Goal: Transaction & Acquisition: Purchase product/service

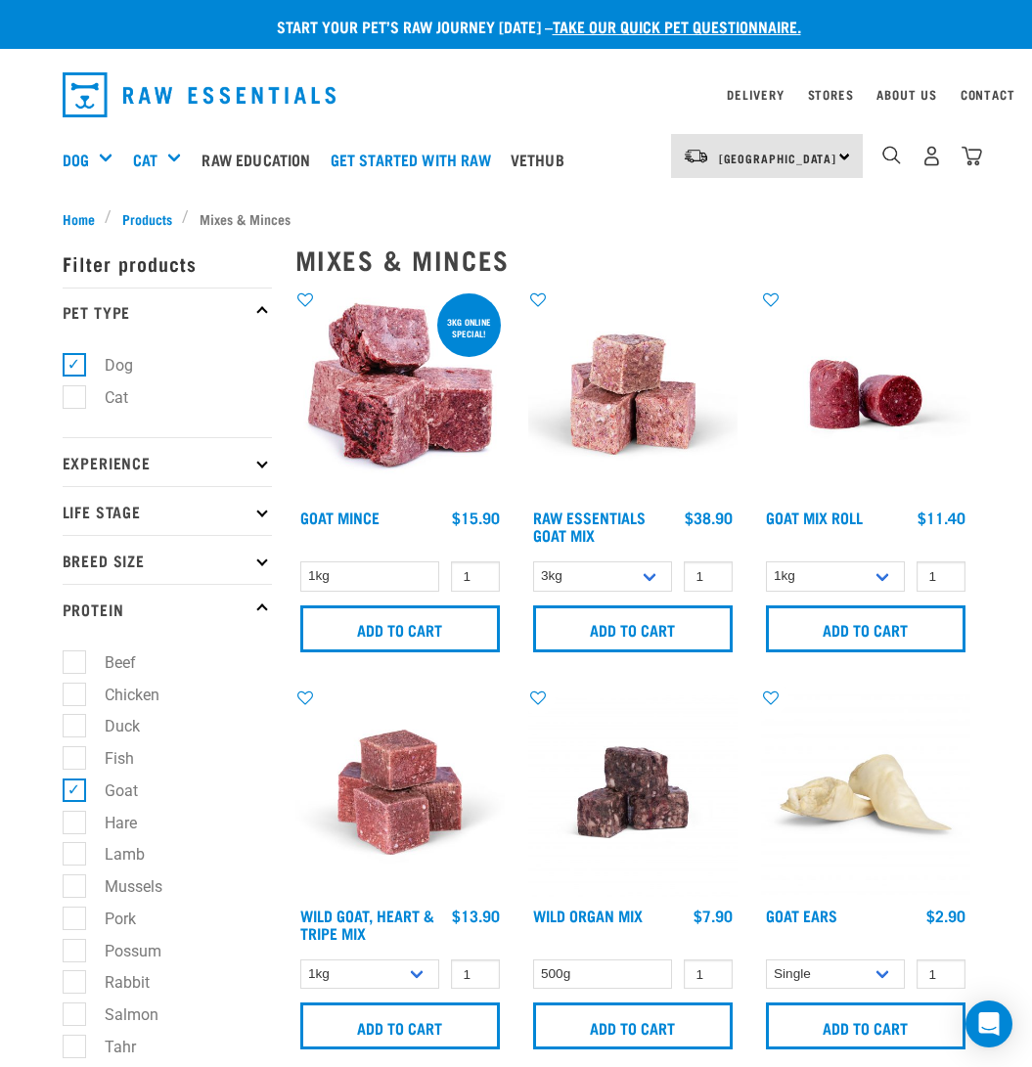
select select "337219"
click at [740, 94] on link "Delivery" at bounding box center [755, 94] width 57 height 7
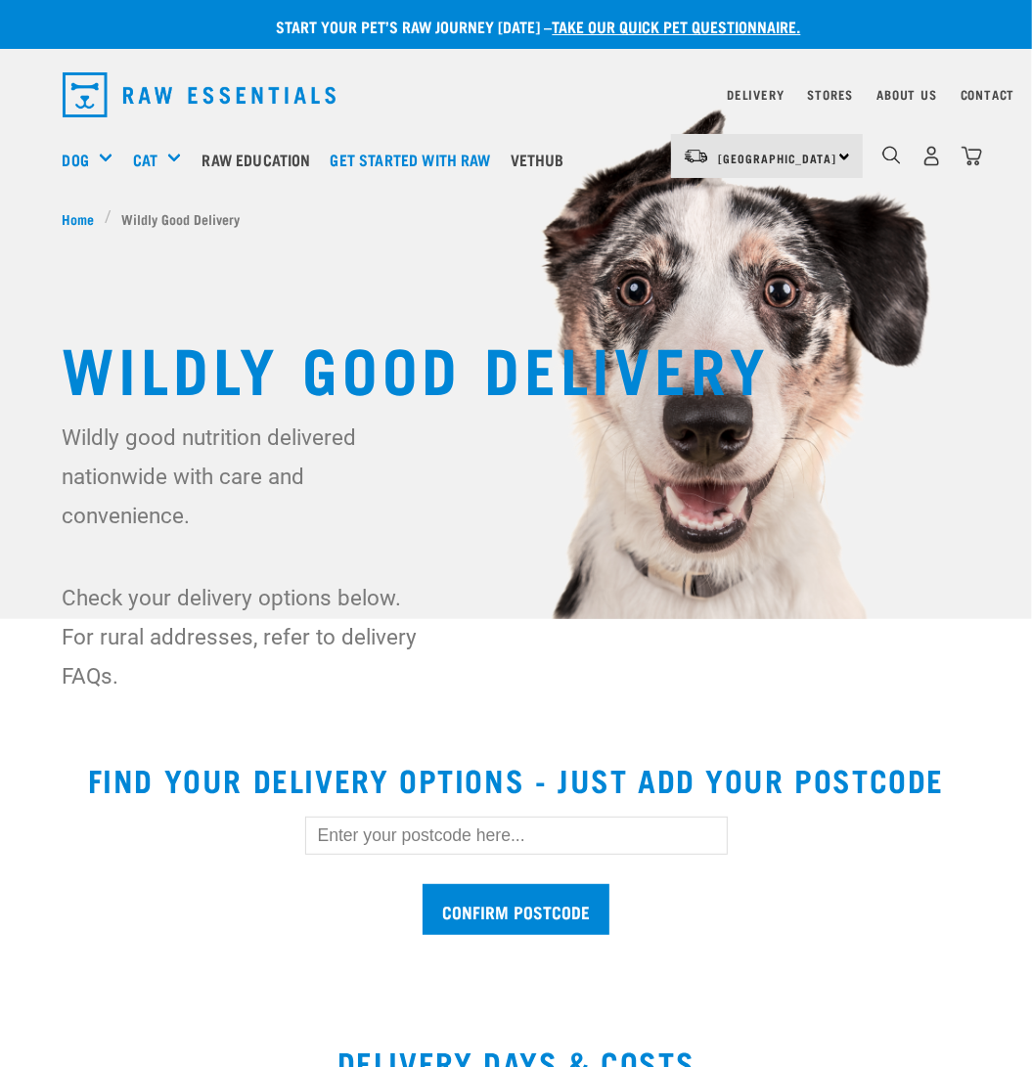
click at [520, 841] on input "text" at bounding box center [516, 835] width 423 height 37
type input "0781"
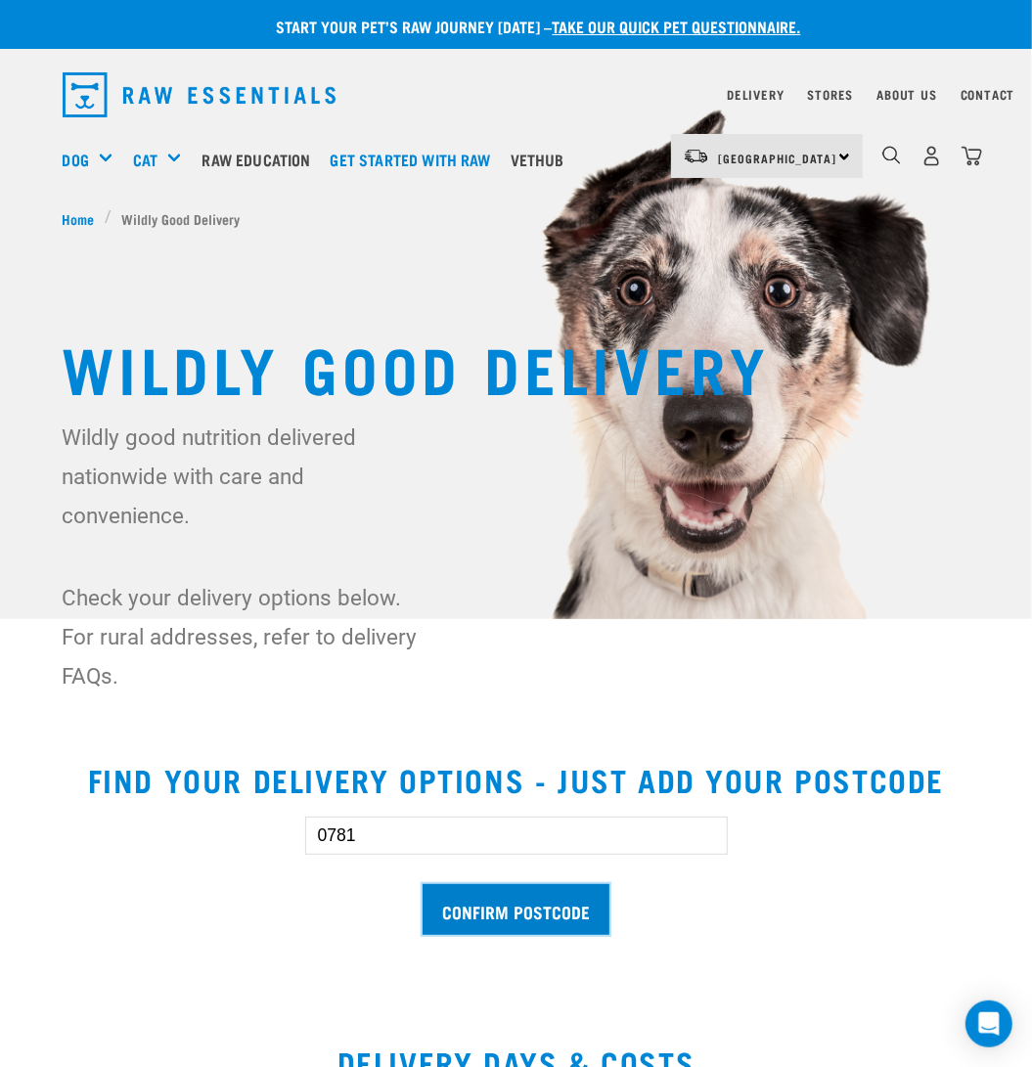
click at [471, 893] on input "Confirm postcode" at bounding box center [516, 910] width 187 height 52
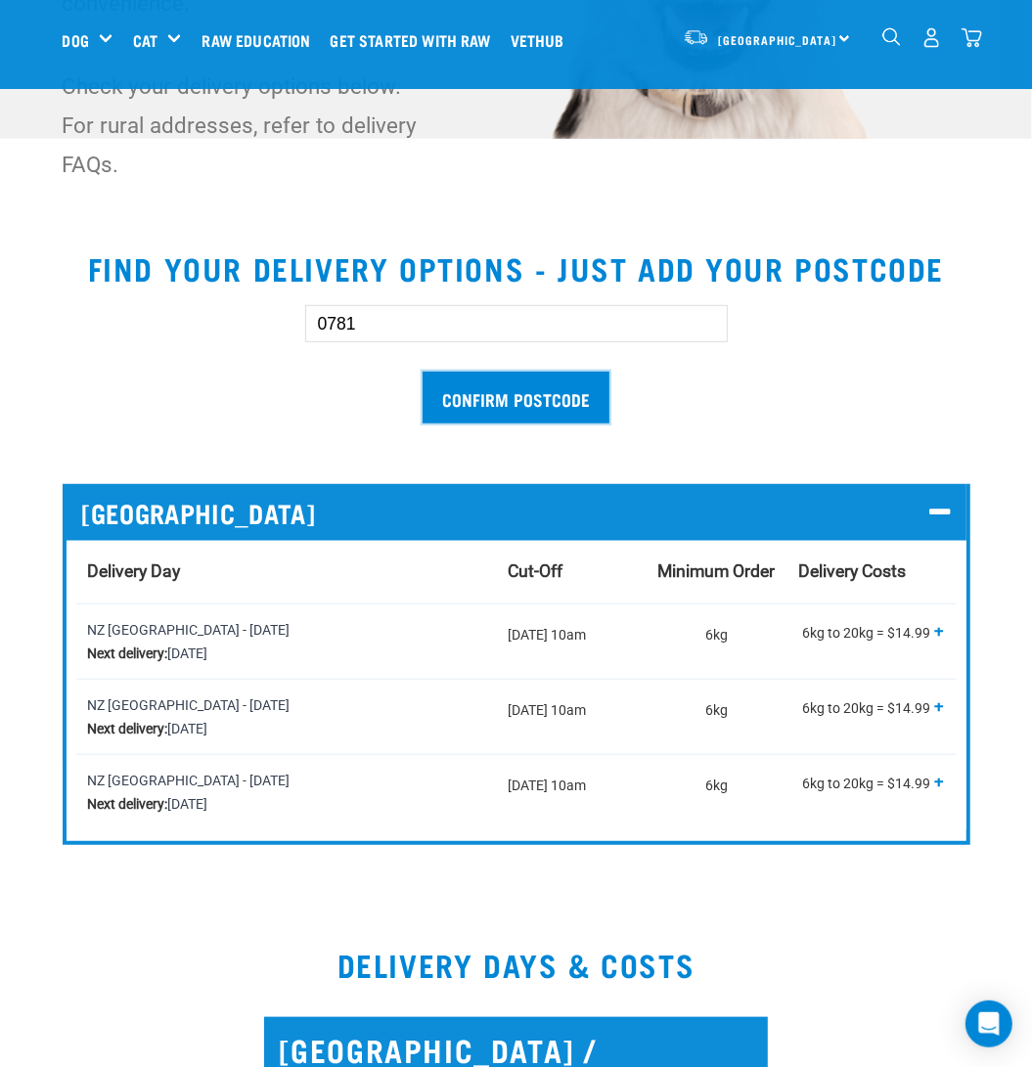
scroll to position [488, 0]
